Goal: Task Accomplishment & Management: Manage account settings

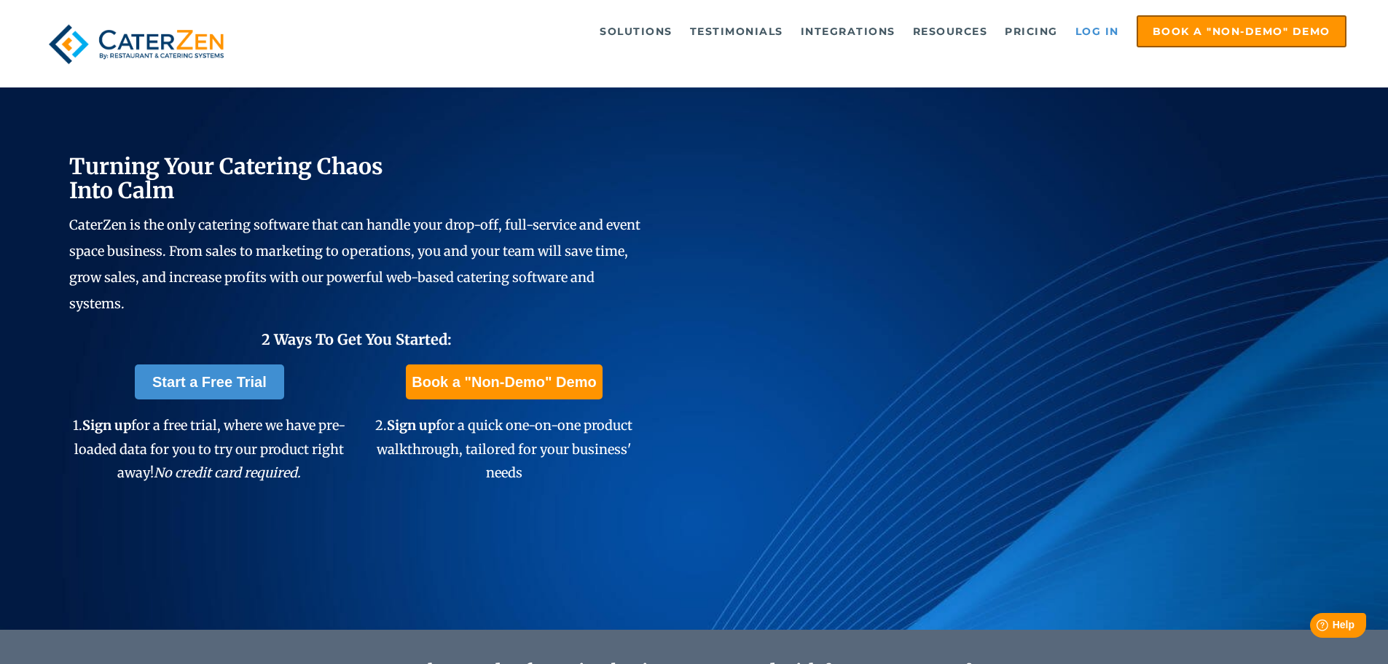
click at [1096, 35] on link "Log in" at bounding box center [1097, 31] width 58 height 29
click at [1080, 43] on link "Log in" at bounding box center [1097, 31] width 58 height 29
click at [1106, 27] on link "Log in" at bounding box center [1097, 31] width 58 height 29
